Goal: Transaction & Acquisition: Register for event/course

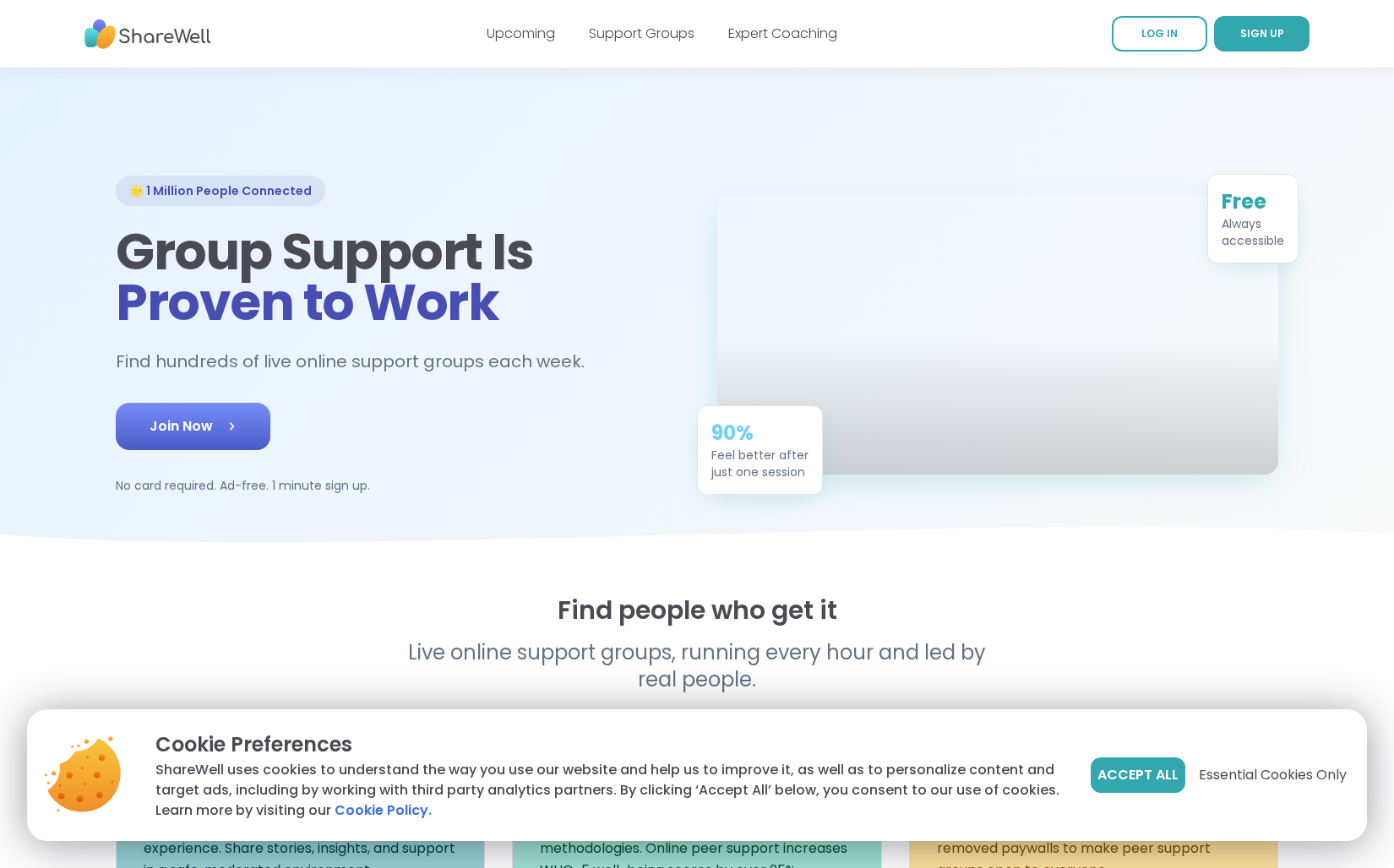
click at [245, 427] on link "Join Now" at bounding box center [193, 426] width 155 height 47
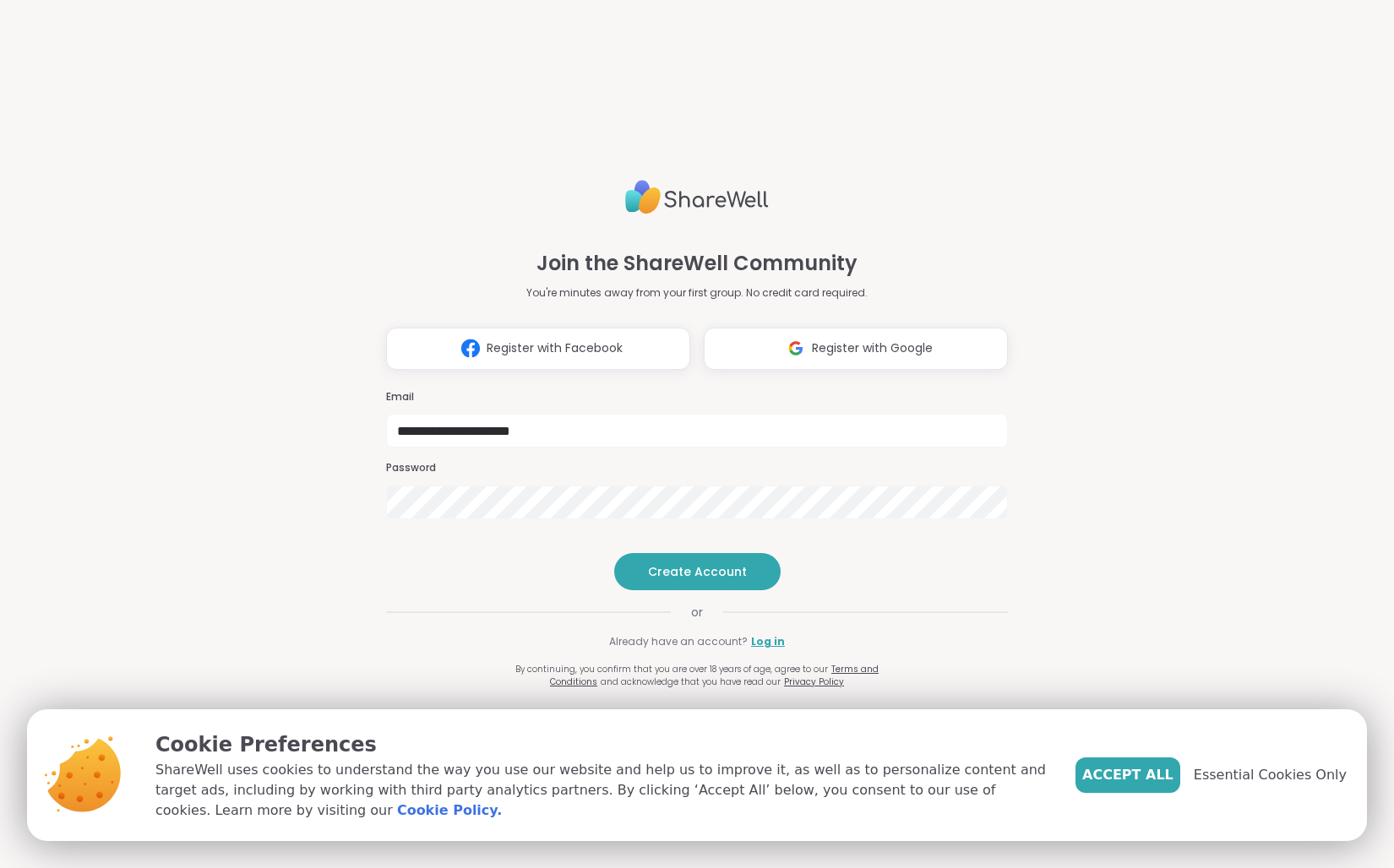
type input "**********"
click at [711, 580] on span "Create Account" at bounding box center [697, 571] width 99 height 17
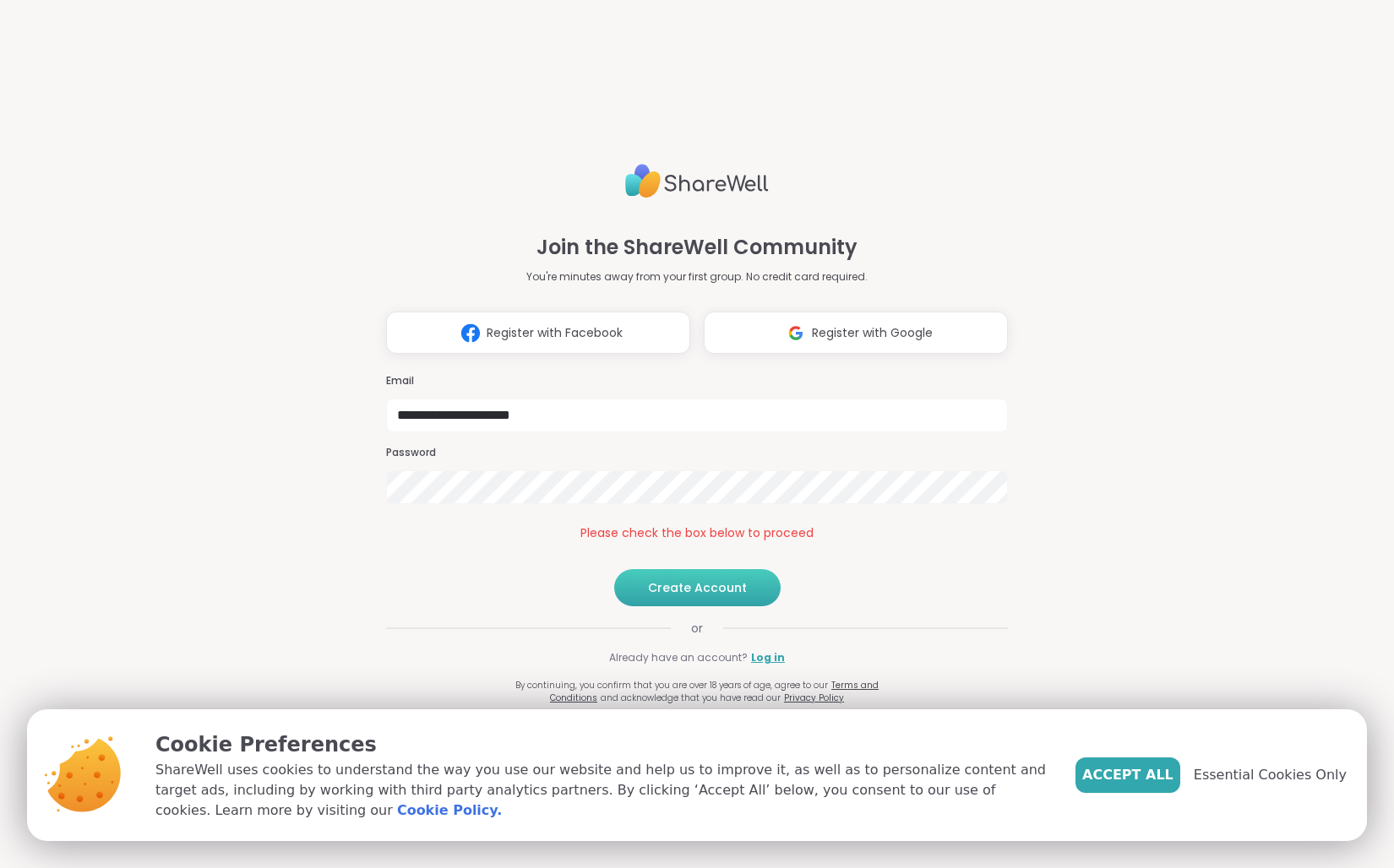
click at [692, 596] on span "Create Account" at bounding box center [697, 587] width 99 height 17
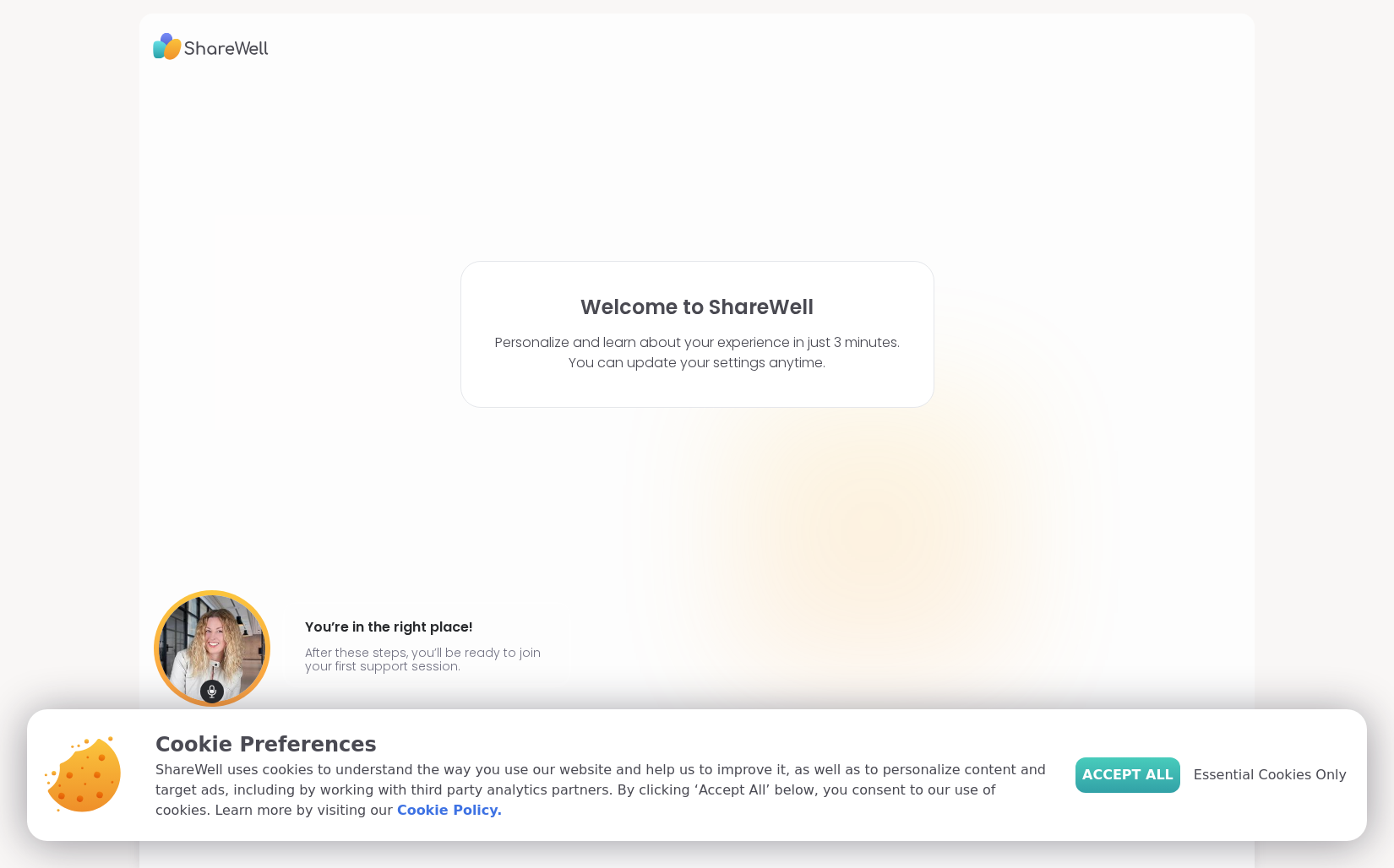
click at [1158, 771] on span "Accept All" at bounding box center [1127, 775] width 91 height 20
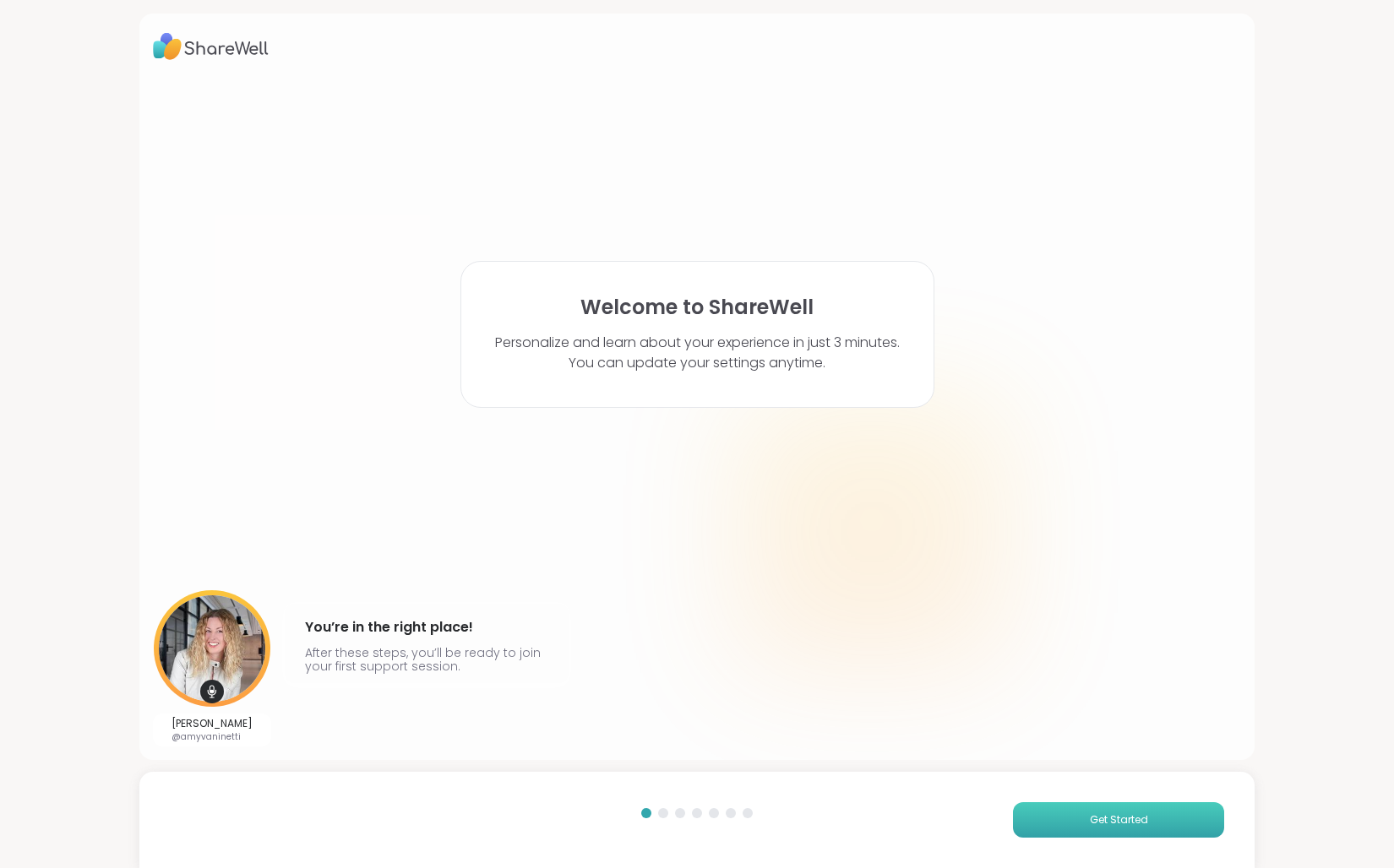
click at [1093, 825] on span "Get Started" at bounding box center [1119, 819] width 58 height 15
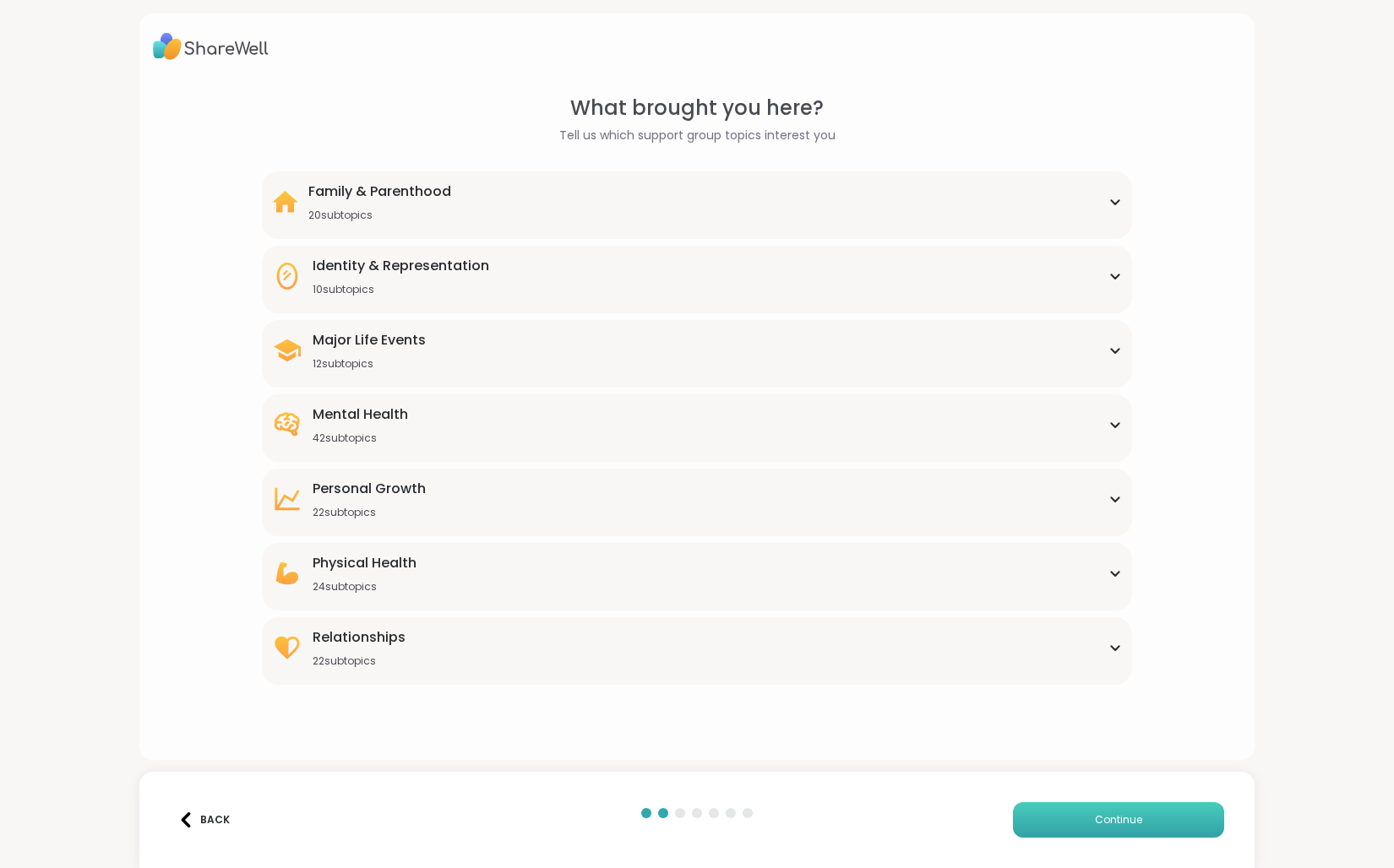
click at [1088, 819] on button "Continue" at bounding box center [1118, 820] width 211 height 36
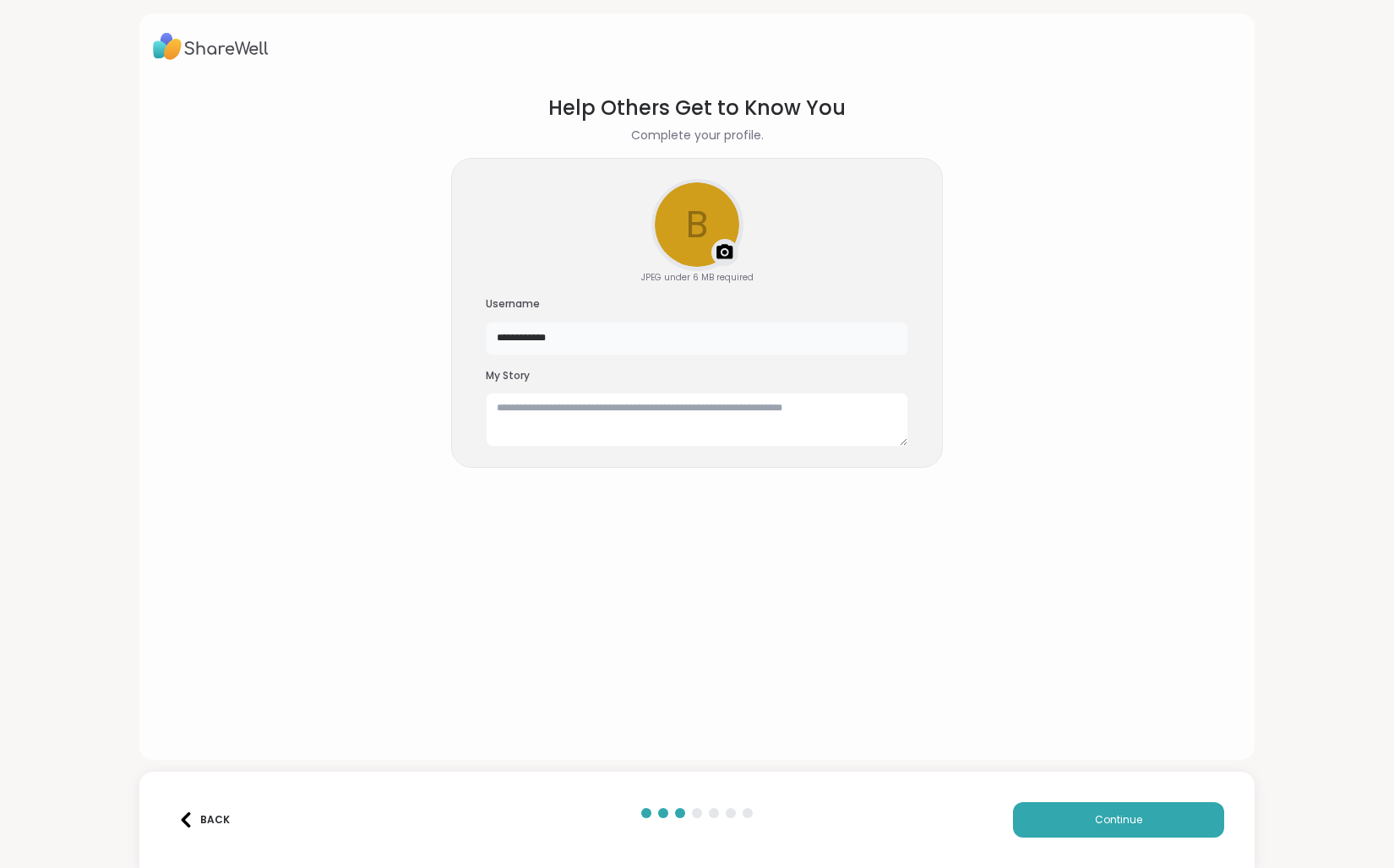
click at [609, 347] on input "**********" at bounding box center [697, 339] width 423 height 34
type input "*"
type input "**********"
click at [607, 426] on textarea at bounding box center [697, 420] width 423 height 54
type textarea "**********"
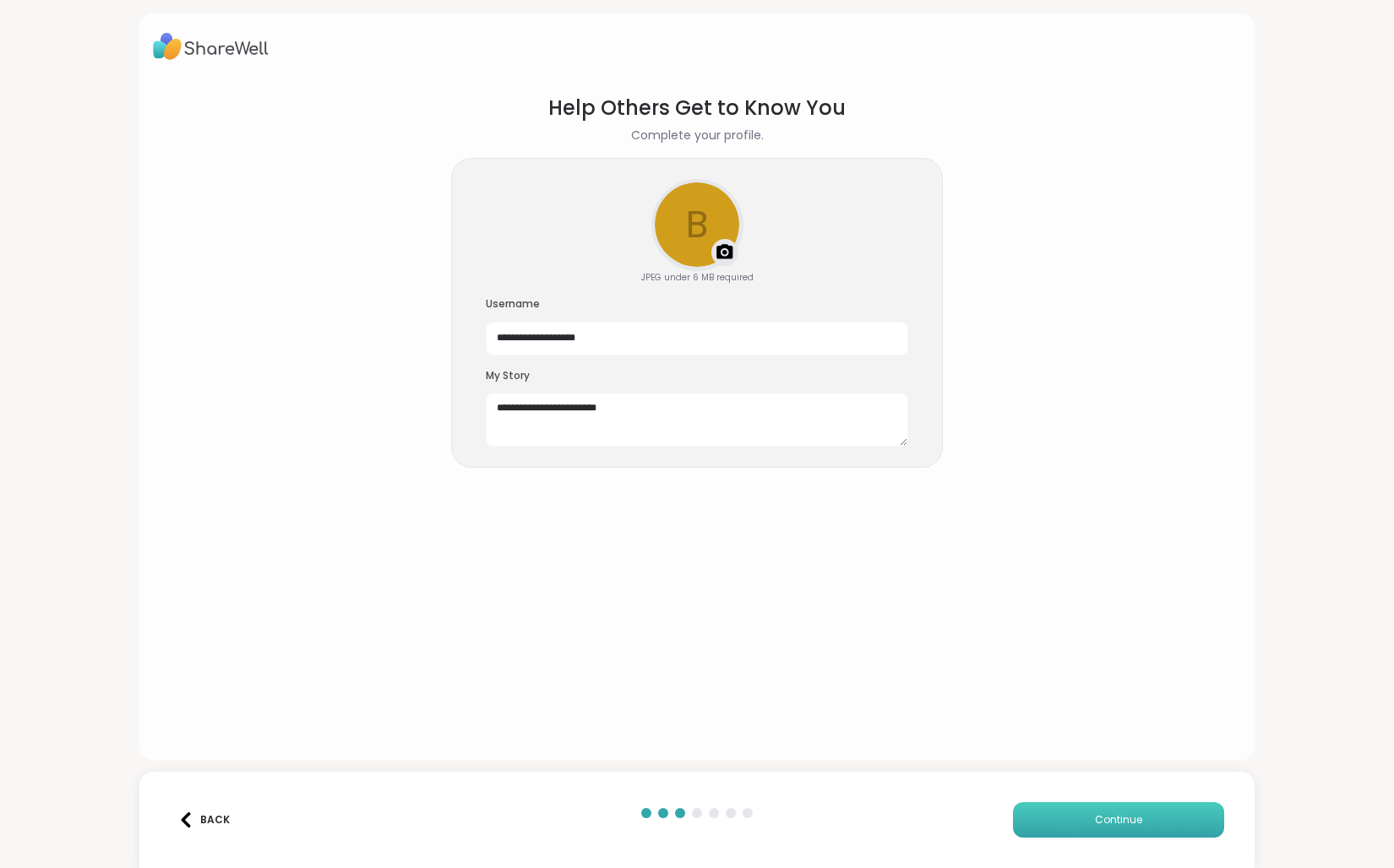
drag, startPoint x: 1123, startPoint y: 829, endPoint x: 1114, endPoint y: 807, distance: 23.8
click at [1123, 828] on button "Continue" at bounding box center [1118, 820] width 211 height 36
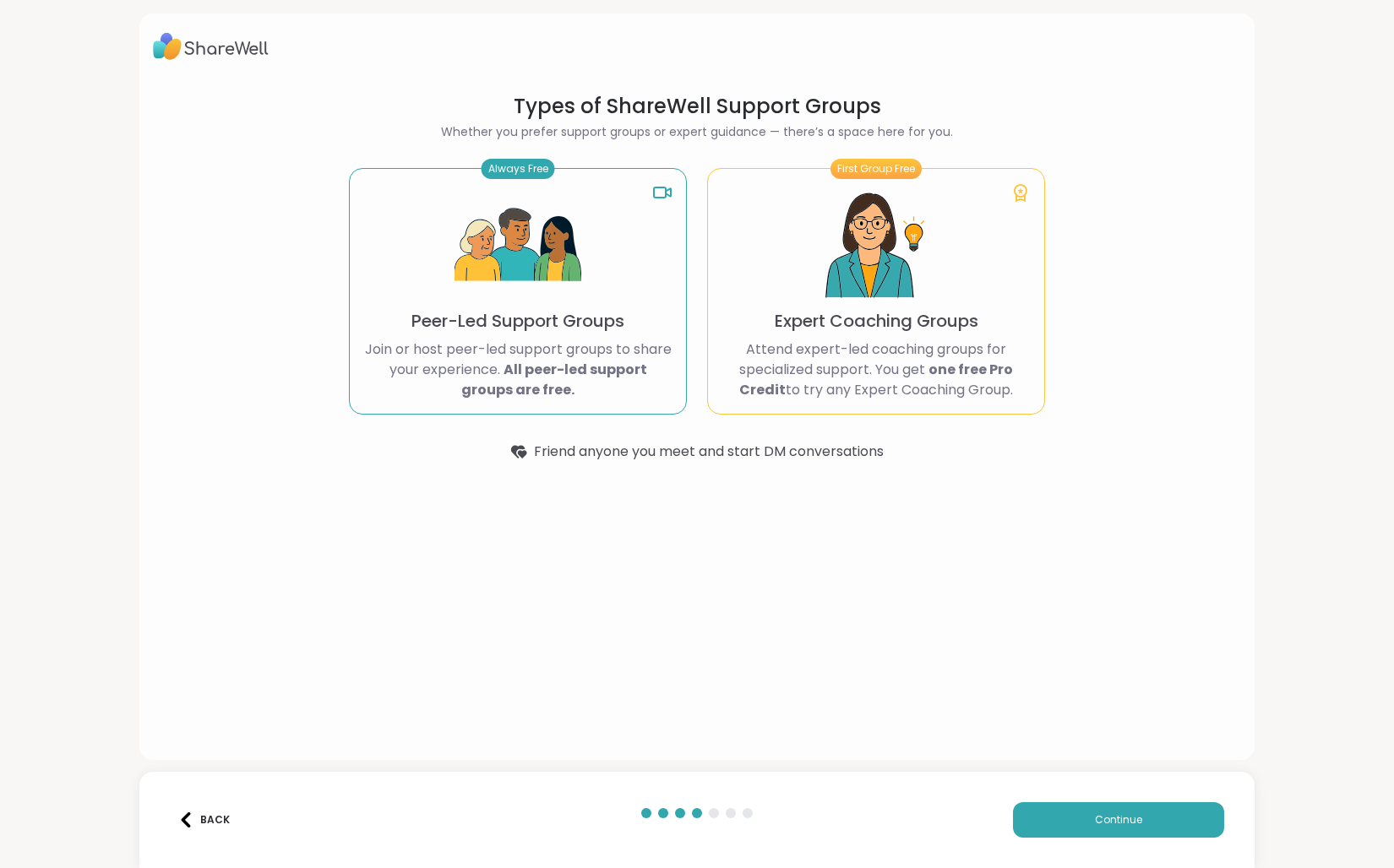
click at [890, 238] on img at bounding box center [875, 246] width 127 height 127
click at [1139, 832] on button "Continue" at bounding box center [1118, 820] width 211 height 36
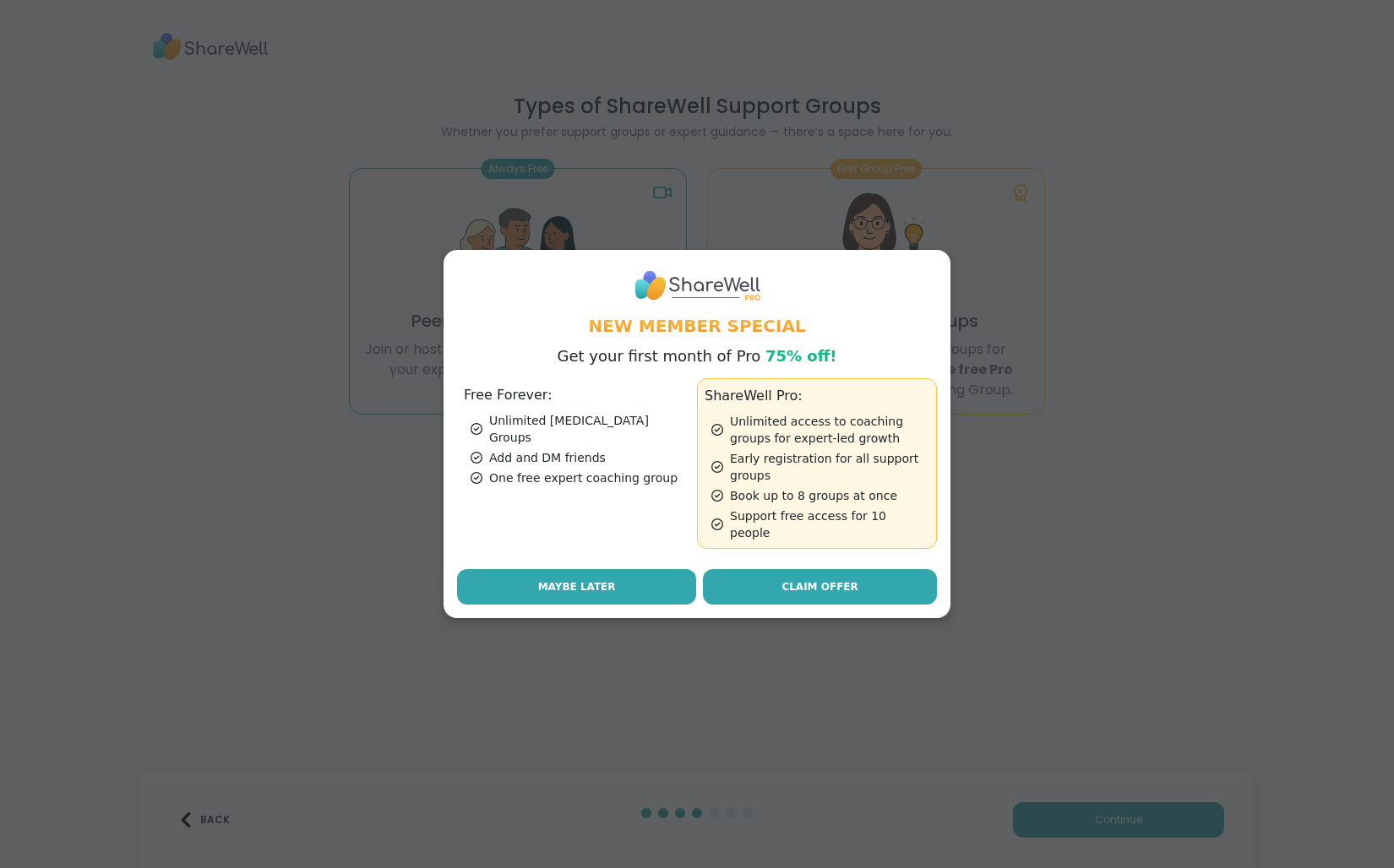
click at [629, 582] on button "Maybe Later" at bounding box center [576, 587] width 239 height 36
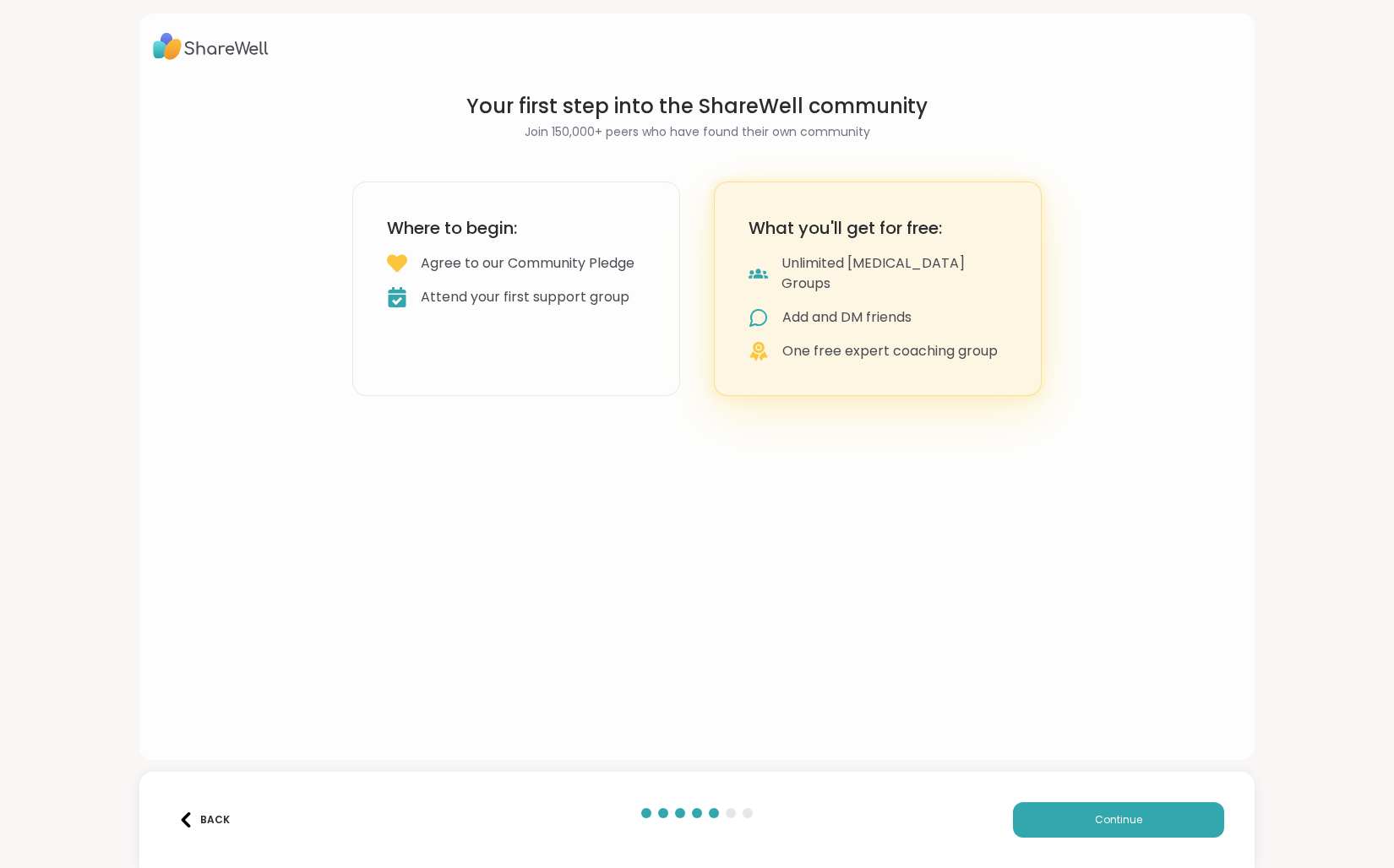
click at [1121, 801] on div "Back Continue" at bounding box center [697, 820] width 1115 height 96
click at [1111, 826] on span "Continue" at bounding box center [1118, 819] width 47 height 15
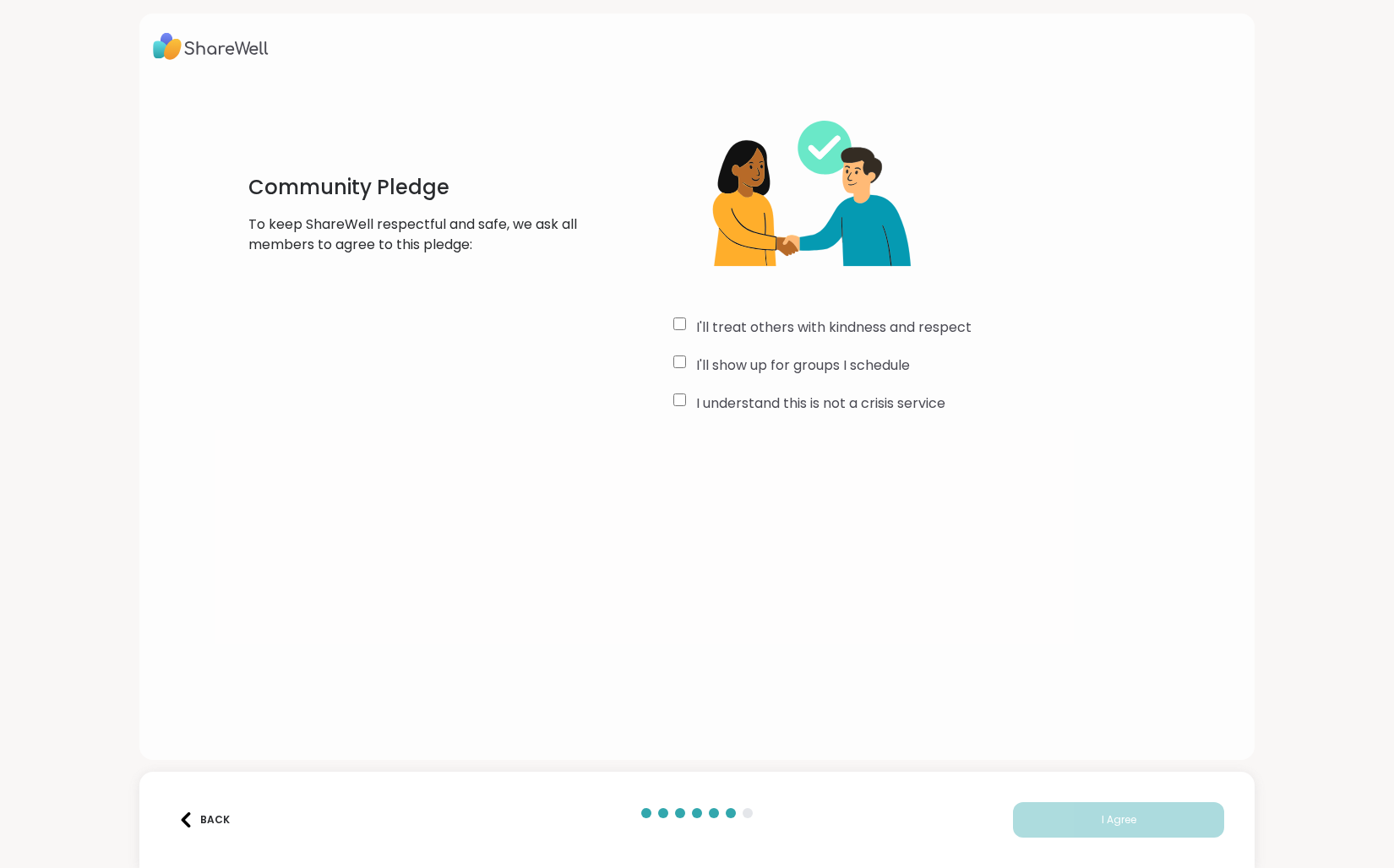
click at [743, 338] on div "I'll treat others with kindness and respect I'll show up for groups I schedule …" at bounding box center [926, 256] width 507 height 326
click at [757, 326] on label "I'll treat others with kindness and respect" at bounding box center [834, 328] width 276 height 20
click at [762, 370] on label "I'll show up for groups I schedule" at bounding box center [803, 366] width 214 height 20
click at [769, 408] on label "I understand this is not a crisis service" at bounding box center [820, 404] width 249 height 20
click at [865, 373] on label "I'll show up for groups I schedule" at bounding box center [803, 366] width 214 height 20
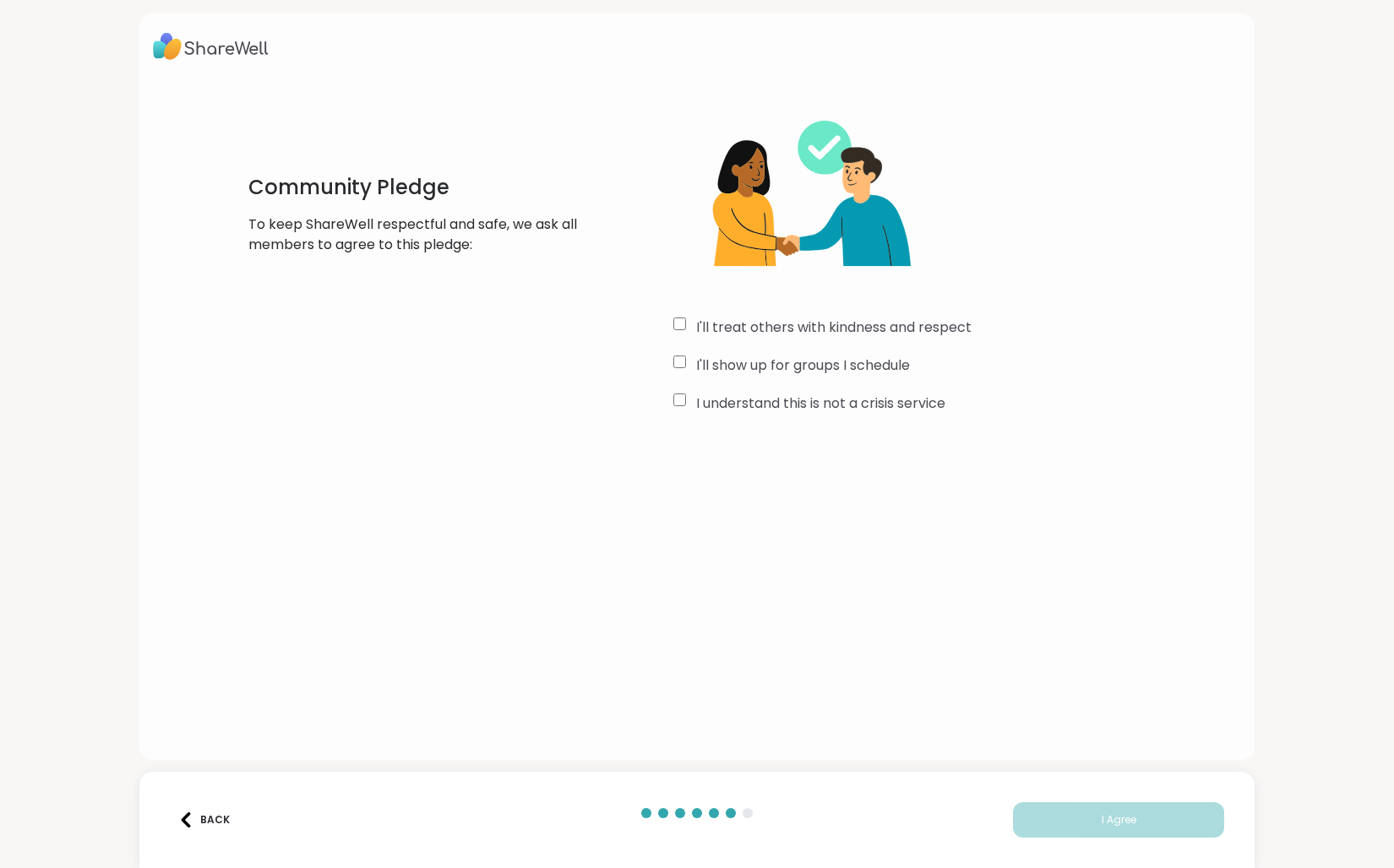
click at [865, 372] on label "I'll show up for groups I schedule" at bounding box center [803, 366] width 214 height 20
click at [1094, 829] on button "I Agree" at bounding box center [1118, 820] width 211 height 36
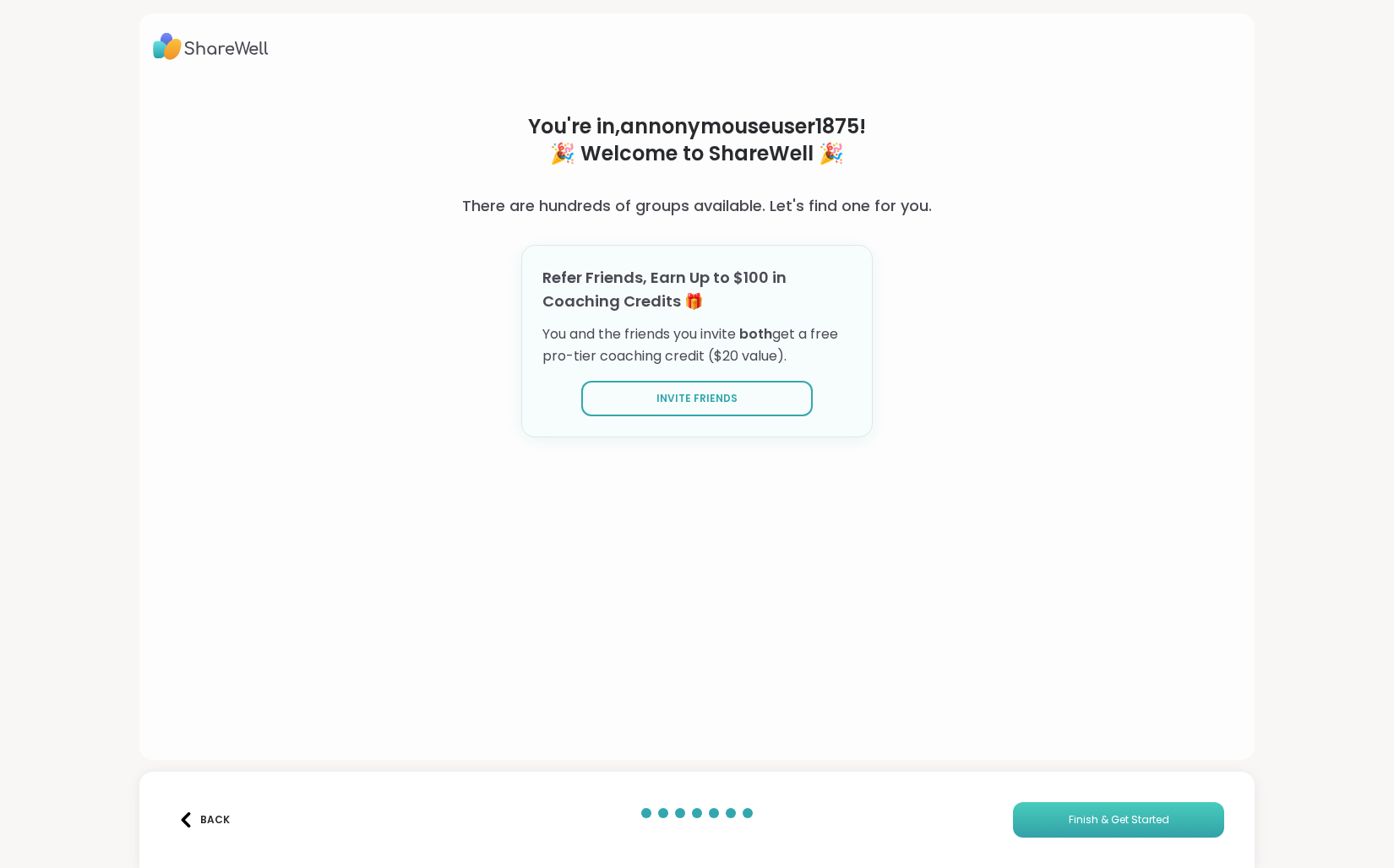
click at [1115, 813] on span "Finish & Get Started" at bounding box center [1119, 819] width 101 height 15
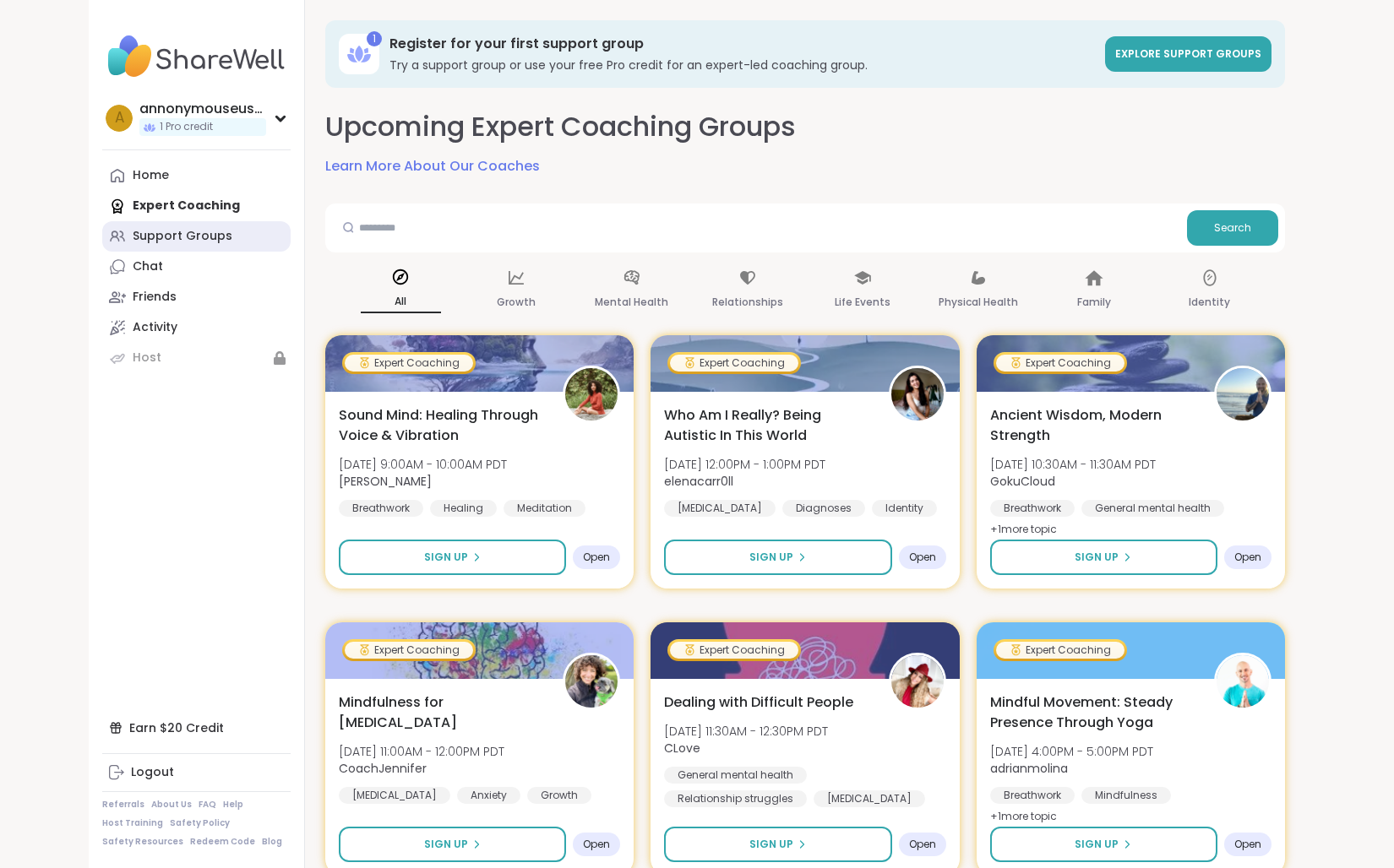
click at [197, 238] on div "Support Groups" at bounding box center [183, 236] width 100 height 17
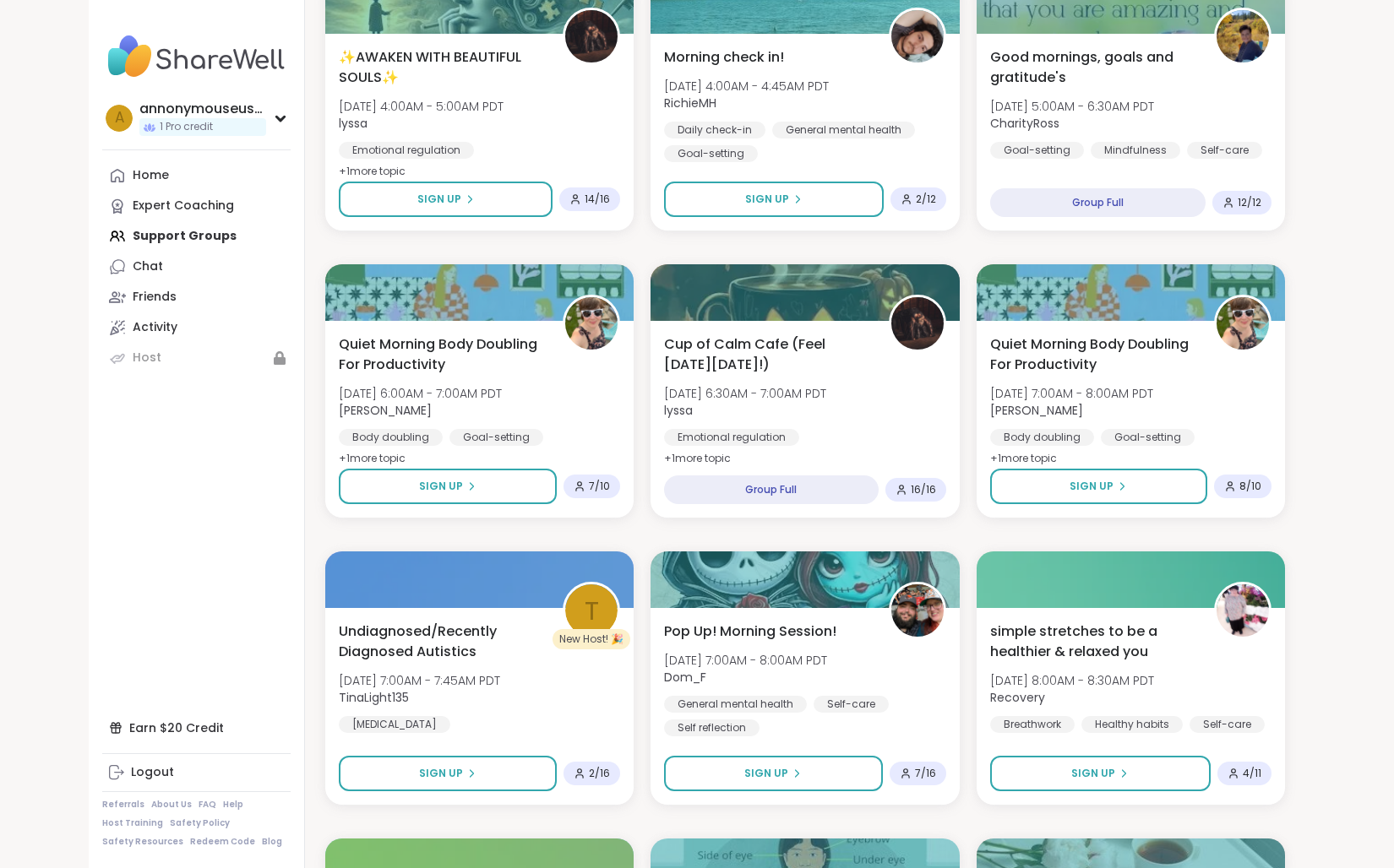
scroll to position [343, 0]
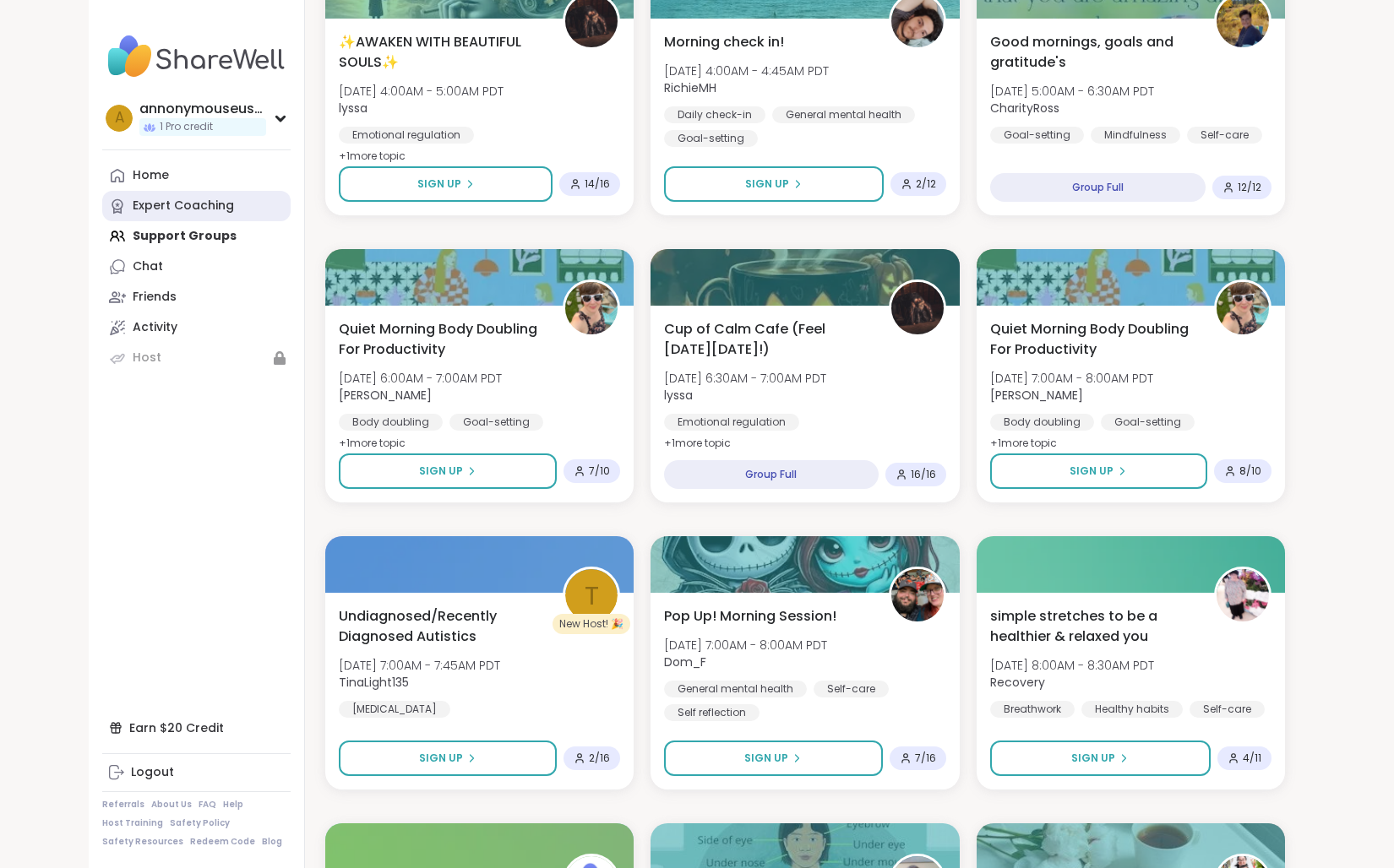
click at [224, 211] on div "Expert Coaching" at bounding box center [183, 206] width 101 height 17
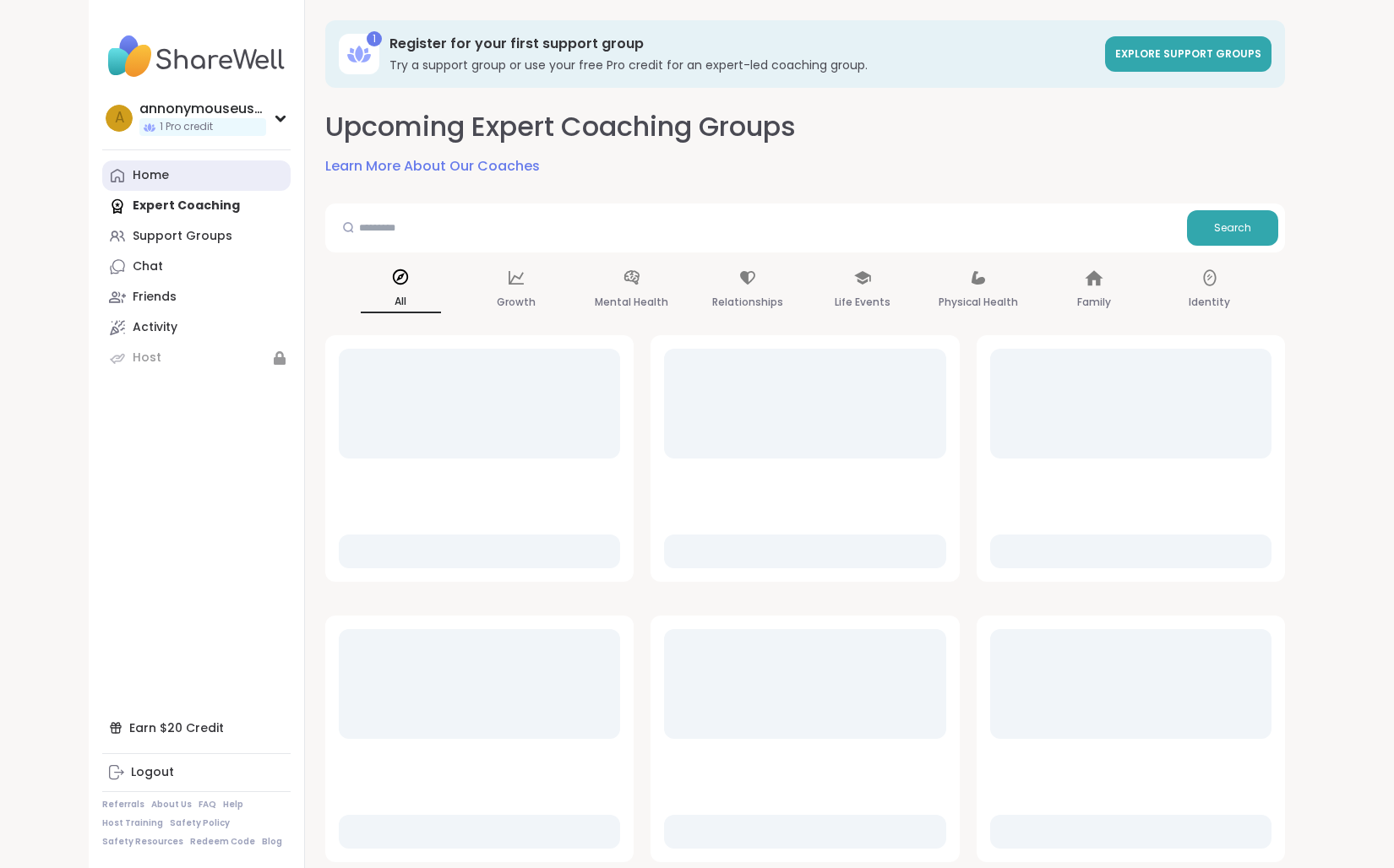
click at [200, 182] on link "Home" at bounding box center [196, 176] width 189 height 30
